Goal: Task Accomplishment & Management: Manage account settings

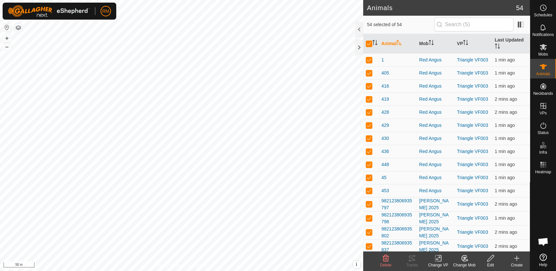
click at [370, 42] on input "checkbox" at bounding box center [369, 44] width 7 height 7
checkbox input "false"
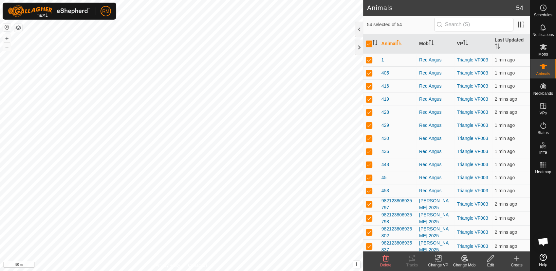
checkbox input "false"
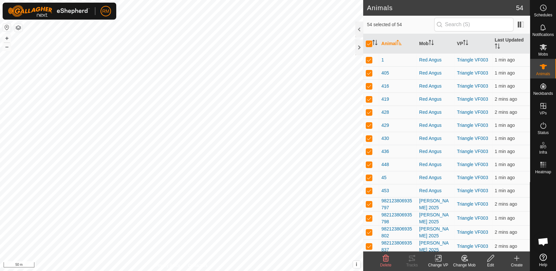
checkbox input "false"
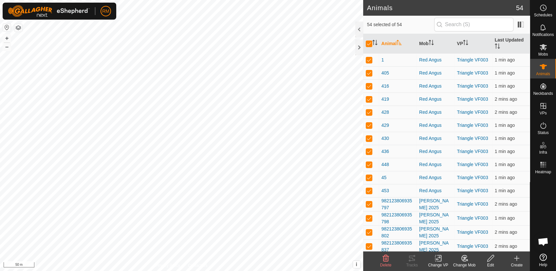
checkbox input "false"
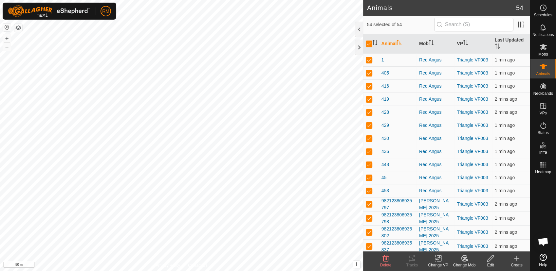
checkbox input "false"
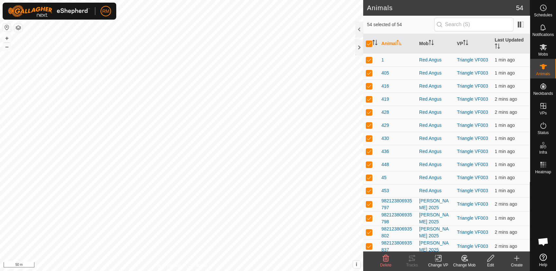
checkbox input "false"
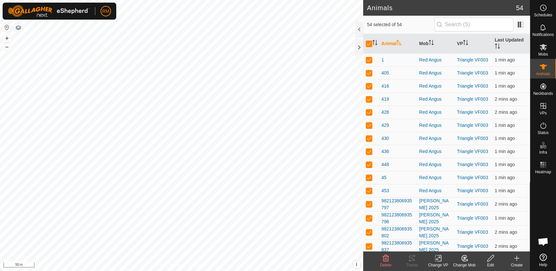
checkbox input "false"
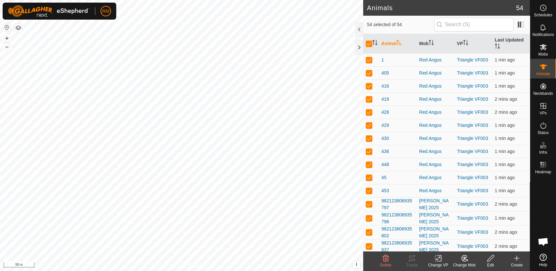
checkbox input "false"
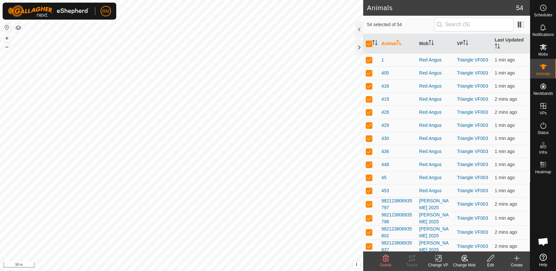
checkbox input "false"
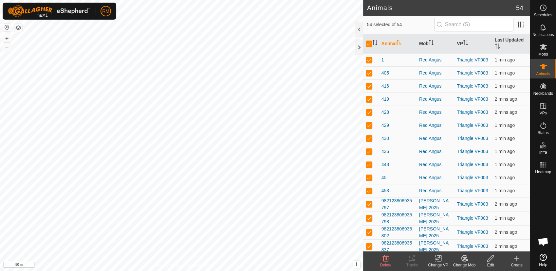
checkbox input "false"
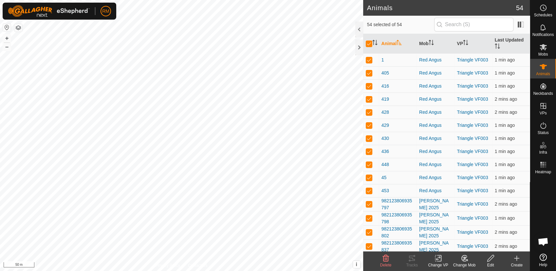
checkbox input "false"
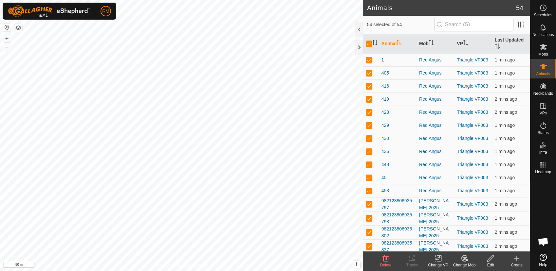
checkbox input "false"
